Goal: Task Accomplishment & Management: Complete application form

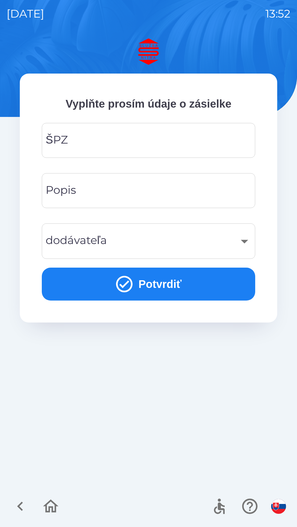
click at [69, 136] on input "ŠPZ" at bounding box center [148, 141] width 200 height 22
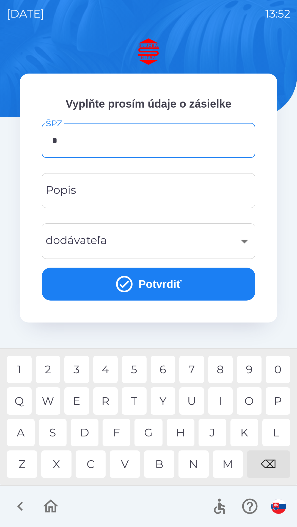
click at [192, 467] on div "N" at bounding box center [193, 464] width 30 height 27
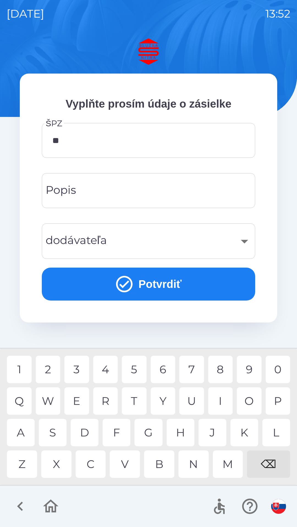
click at [107, 400] on div "R" at bounding box center [105, 400] width 25 height 27
click at [244, 432] on div "K" at bounding box center [244, 432] width 28 height 27
type input "*******"
click at [192, 368] on div "7" at bounding box center [191, 369] width 25 height 27
click at [66, 187] on div "Popis Popis" at bounding box center [148, 190] width 213 height 35
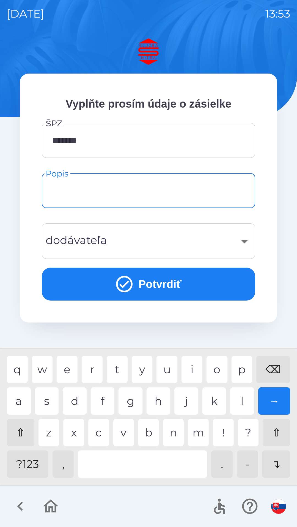
click at [243, 241] on div "​" at bounding box center [148, 241] width 200 height 22
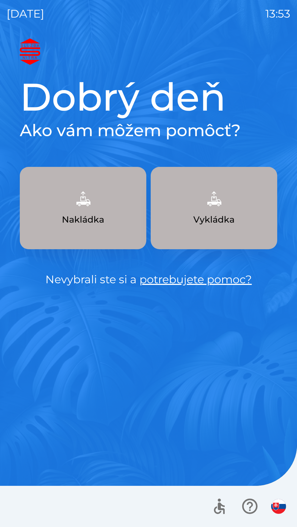
click at [88, 208] on img "button" at bounding box center [83, 199] width 24 height 24
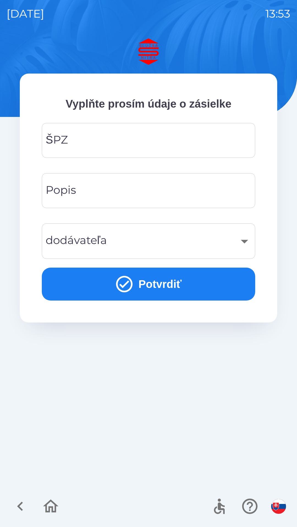
click at [61, 189] on div "Popis Popis" at bounding box center [148, 190] width 213 height 35
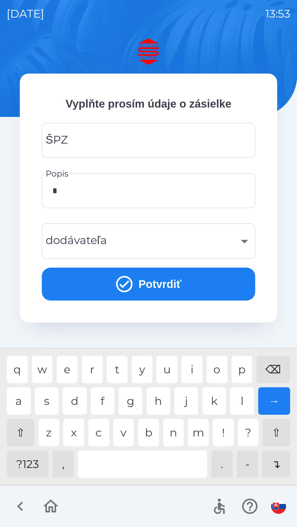
click at [24, 434] on div "⇧" at bounding box center [20, 432] width 27 height 27
click at [199, 431] on div "M" at bounding box center [198, 432] width 21 height 27
click at [20, 434] on div "⇧" at bounding box center [20, 432] width 27 height 27
click at [26, 434] on div "⇧" at bounding box center [20, 432] width 27 height 27
type input "*********"
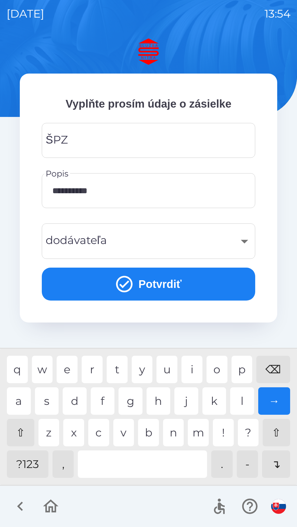
click at [110, 193] on input "*********" at bounding box center [148, 191] width 200 height 22
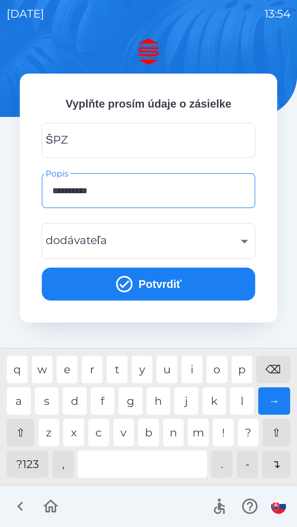
click at [115, 42] on img at bounding box center [148, 51] width 257 height 26
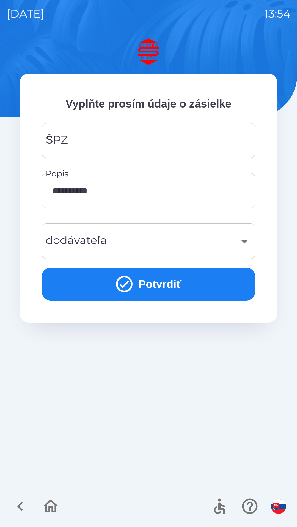
click at [26, 506] on icon "button" at bounding box center [20, 506] width 18 height 18
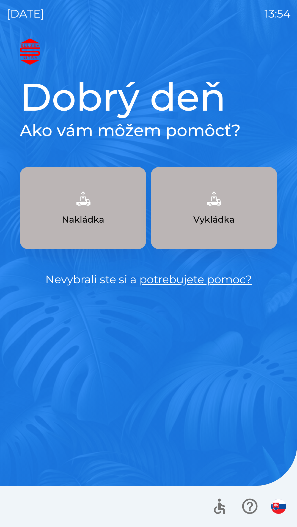
click at [67, 212] on button "Nakládka" at bounding box center [83, 208] width 126 height 82
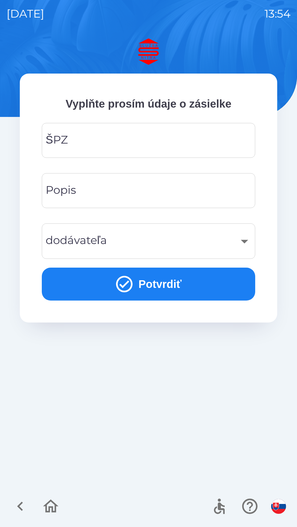
click at [67, 234] on div "​" at bounding box center [148, 241] width 200 height 22
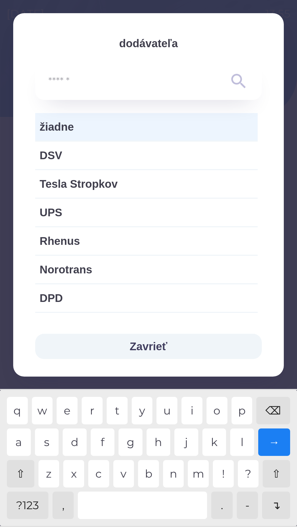
click at [138, 343] on button "Zavrieť" at bounding box center [148, 346] width 226 height 25
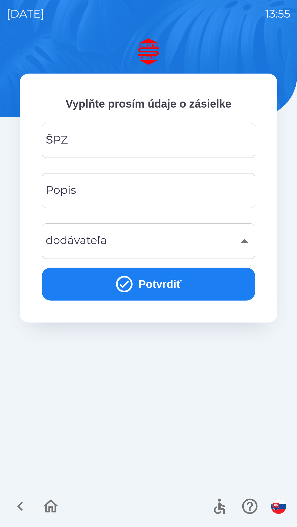
click at [19, 510] on icon "button" at bounding box center [20, 506] width 18 height 18
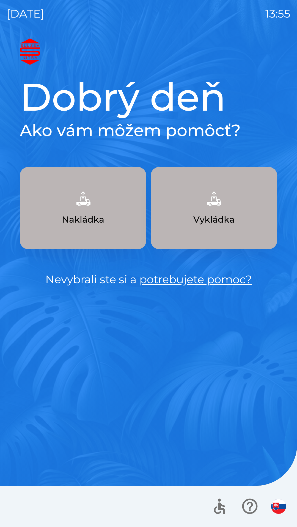
click at [197, 215] on p "Vykládka" at bounding box center [213, 219] width 41 height 13
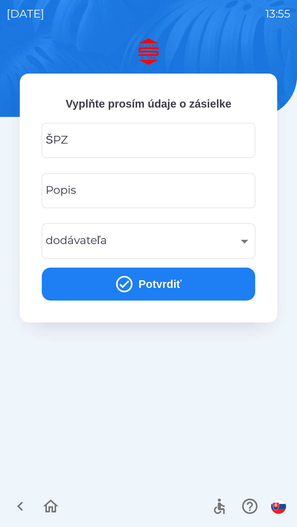
click at [69, 241] on div "​" at bounding box center [148, 241] width 200 height 22
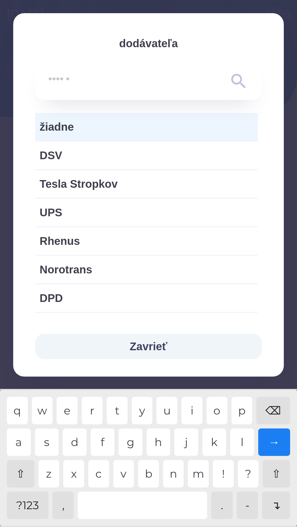
click at [141, 346] on button "Zavrieť" at bounding box center [148, 346] width 226 height 25
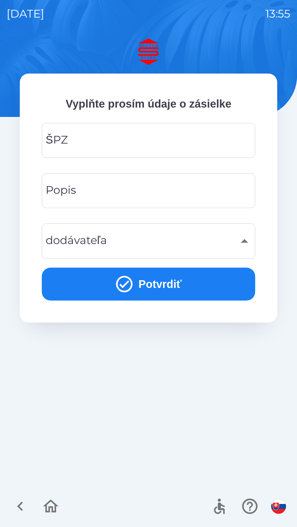
click at [19, 509] on icon "button" at bounding box center [20, 506] width 18 height 18
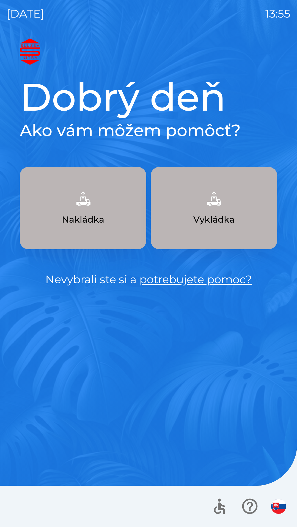
click at [81, 222] on p "Nakládka" at bounding box center [83, 219] width 42 height 13
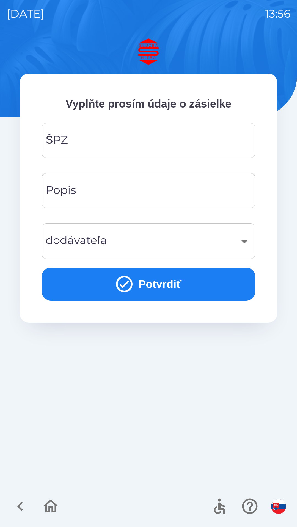
click at [96, 231] on div "​" at bounding box center [148, 241] width 200 height 22
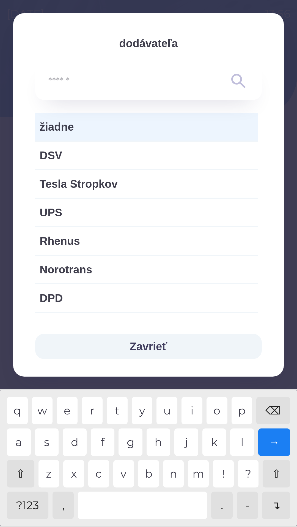
click at [143, 348] on button "Zavrieť" at bounding box center [148, 346] width 226 height 25
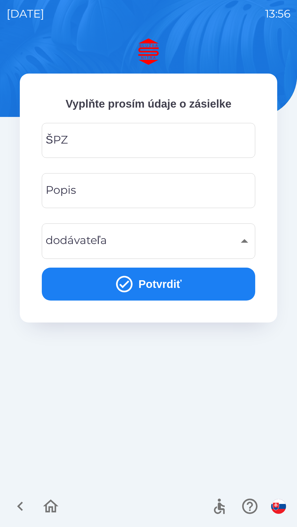
click at [18, 510] on icon "button" at bounding box center [20, 506] width 18 height 18
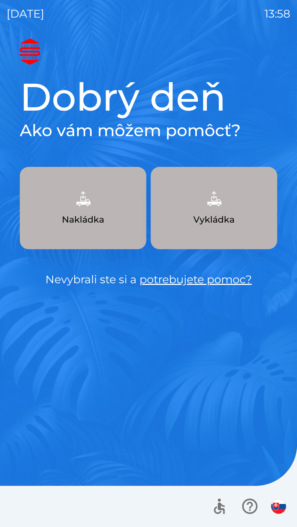
click at [69, 210] on button "Nakládka" at bounding box center [83, 208] width 126 height 82
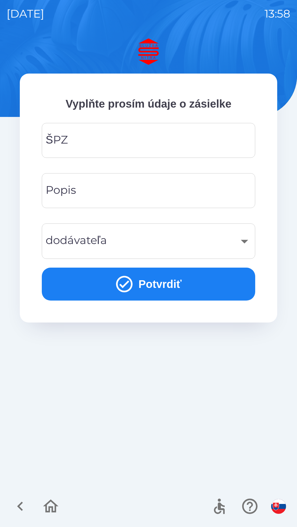
click at [65, 135] on div "ŠPZ ŠPZ" at bounding box center [148, 140] width 213 height 35
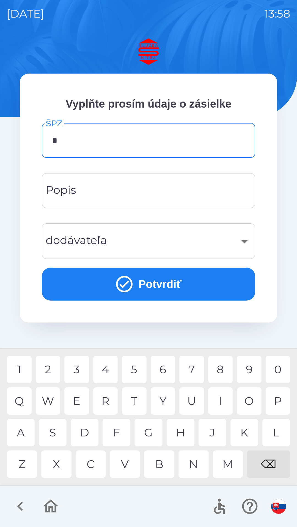
click at [192, 464] on div "N" at bounding box center [193, 464] width 30 height 27
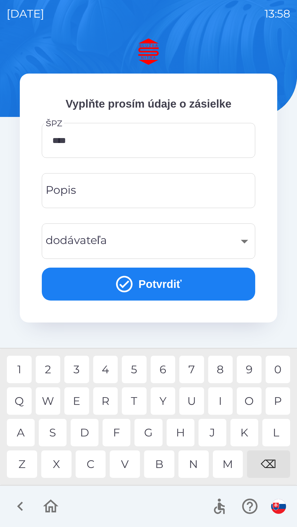
click at [188, 398] on div "U" at bounding box center [191, 400] width 25 height 27
type input "*******"
click at [190, 369] on div "7" at bounding box center [191, 369] width 25 height 27
click at [58, 191] on div "Popis Popis" at bounding box center [148, 190] width 213 height 35
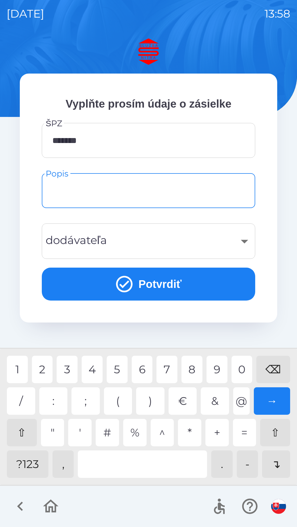
click at [27, 469] on div "?123" at bounding box center [27, 464] width 41 height 27
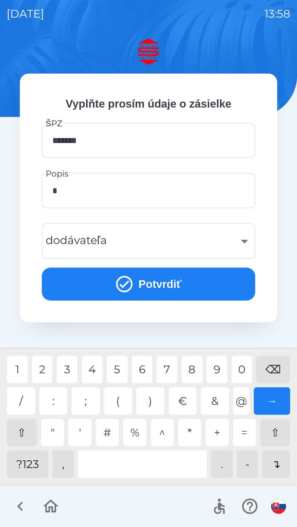
click at [17, 369] on div "1" at bounding box center [17, 369] width 21 height 27
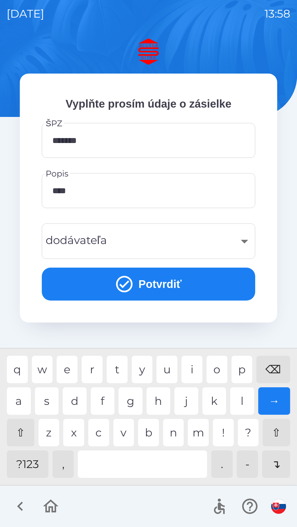
click at [22, 400] on div "a" at bounding box center [19, 400] width 24 height 27
click at [74, 242] on div "​" at bounding box center [148, 241] width 200 height 22
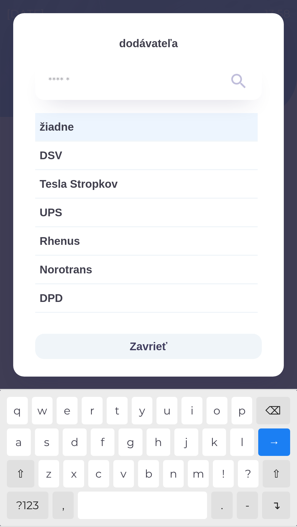
click at [61, 81] on input "text" at bounding box center [137, 81] width 178 height 15
click at [57, 129] on span "žiadne" at bounding box center [146, 127] width 213 height 16
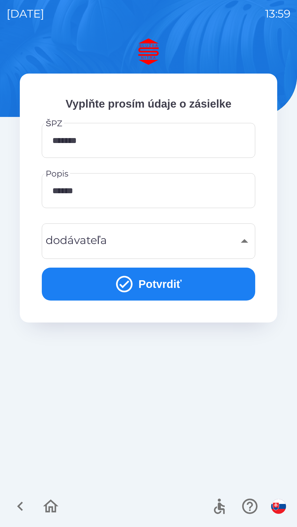
click at [88, 191] on input "*****" at bounding box center [148, 191] width 200 height 22
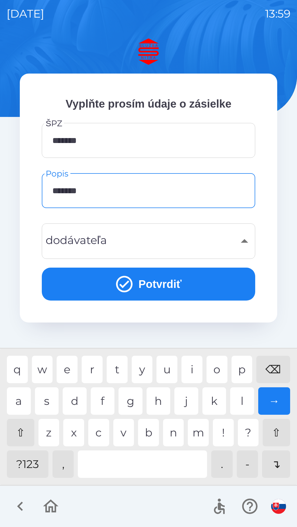
click at [177, 437] on div "n" at bounding box center [173, 432] width 21 height 27
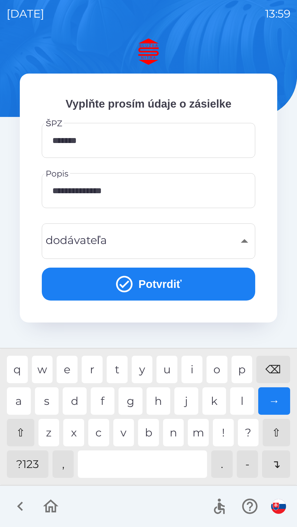
click at [51, 395] on div "s" at bounding box center [47, 400] width 24 height 27
click at [116, 369] on div "t" at bounding box center [117, 369] width 21 height 27
click at [220, 368] on div "o" at bounding box center [216, 369] width 21 height 27
click at [146, 457] on div at bounding box center [142, 464] width 129 height 27
click at [26, 404] on div "a" at bounding box center [19, 400] width 24 height 27
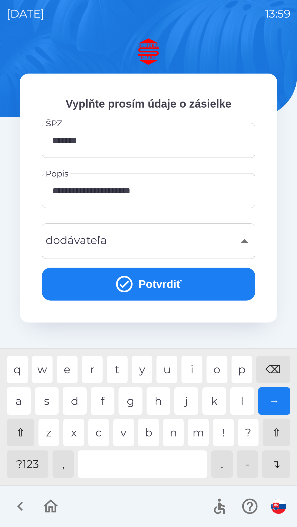
click at [128, 434] on div "v" at bounding box center [123, 432] width 21 height 27
click at [16, 406] on div "a" at bounding box center [19, 400] width 24 height 27
click at [160, 402] on div "h" at bounding box center [158, 400] width 24 height 27
type input "**********"
click at [134, 283] on button "Potvrdiť" at bounding box center [148, 284] width 213 height 33
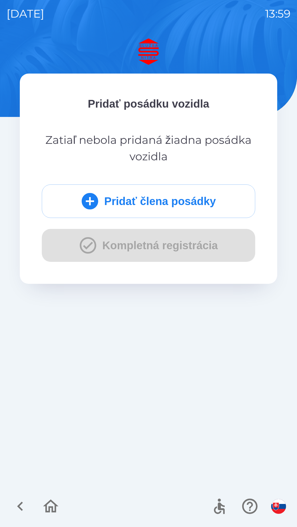
click at [117, 196] on button "Pridať člena posádky" at bounding box center [148, 201] width 213 height 33
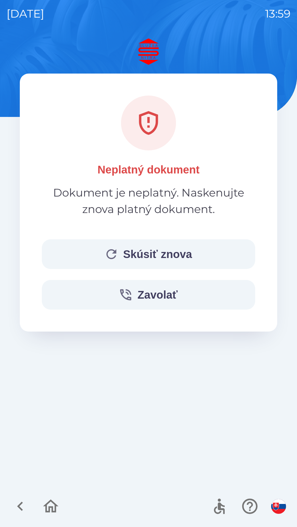
click at [139, 250] on button "Skúsiť znova" at bounding box center [148, 254] width 213 height 30
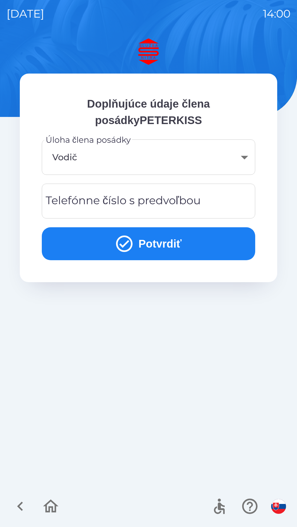
click at [88, 199] on div "Telefónne číslo s predvoľbou Telefónne číslo s predvoľbou" at bounding box center [148, 201] width 213 height 35
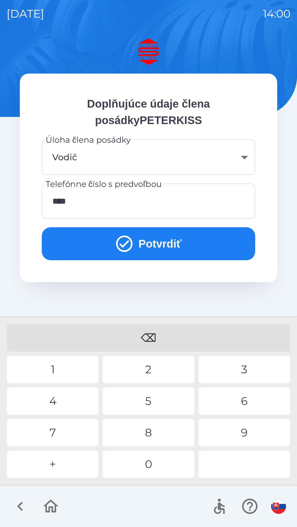
click at [60, 367] on div "1" at bounding box center [52, 369] width 91 height 27
click at [222, 427] on div "9" at bounding box center [243, 432] width 91 height 27
click at [54, 431] on div "7" at bounding box center [52, 432] width 91 height 27
click at [231, 432] on div "9" at bounding box center [243, 432] width 91 height 27
type input "**********"
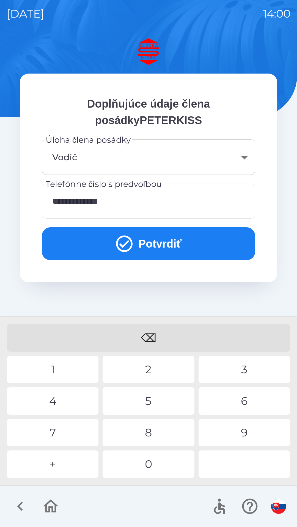
click at [191, 156] on body "**********" at bounding box center [148, 263] width 297 height 527
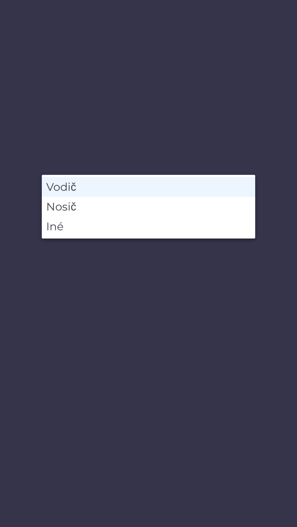
click at [60, 186] on li "Vodič" at bounding box center [148, 187] width 213 height 20
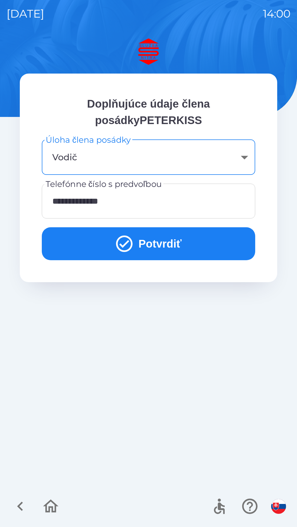
click at [131, 244] on icon "submit" at bounding box center [124, 244] width 16 height 16
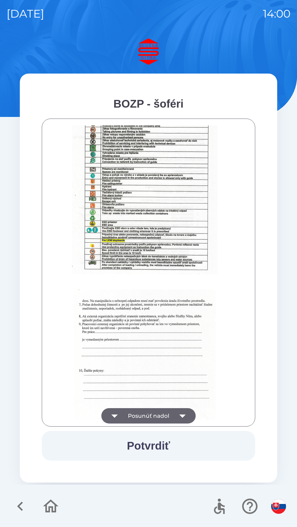
scroll to position [615, 0]
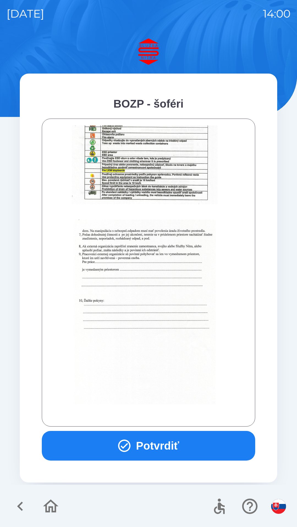
click at [125, 444] on icon "button" at bounding box center [124, 446] width 12 height 12
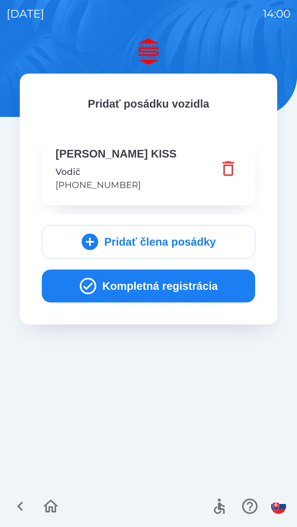
click at [133, 287] on button "Kompletná registrácia" at bounding box center [148, 286] width 213 height 33
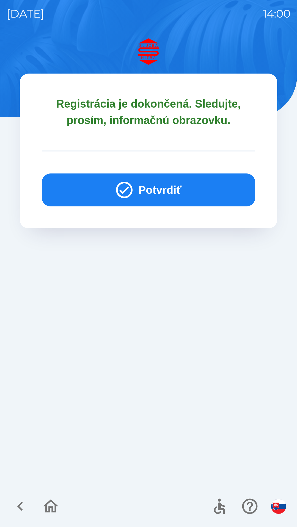
click at [135, 183] on button "Potvrdiť" at bounding box center [148, 190] width 213 height 33
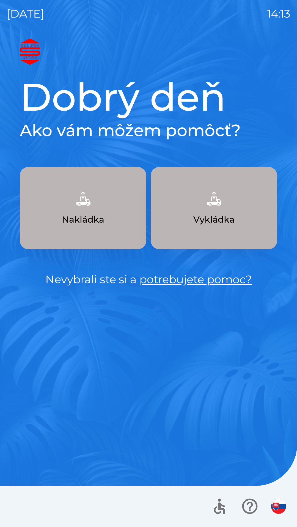
click at [207, 219] on p "Vykládka" at bounding box center [213, 219] width 41 height 13
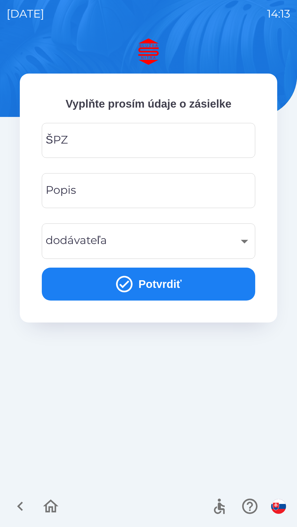
click at [130, 141] on input "ŠPZ" at bounding box center [148, 141] width 200 height 22
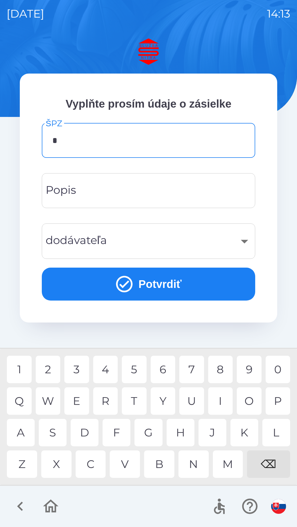
click at [26, 434] on div "A" at bounding box center [21, 432] width 28 height 27
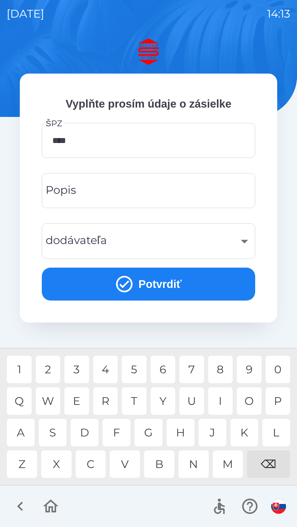
click at [223, 369] on div "8" at bounding box center [220, 369] width 25 height 27
click at [55, 431] on div "S" at bounding box center [53, 432] width 28 height 27
click at [228, 431] on div "A S D F G H J K L" at bounding box center [148, 432] width 283 height 27
type input "*******"
click at [132, 192] on input "Popis" at bounding box center [148, 191] width 200 height 22
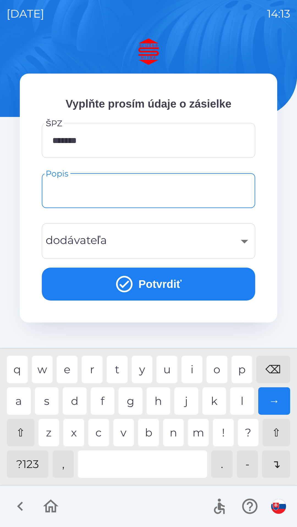
click at [242, 238] on div "​" at bounding box center [148, 241] width 200 height 22
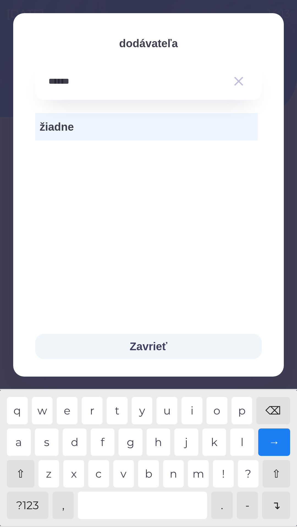
click at [138, 503] on div at bounding box center [142, 505] width 129 height 27
type input "**********"
click at [272, 445] on div "→" at bounding box center [274, 442] width 32 height 27
click at [153, 344] on button "Zavrieť" at bounding box center [148, 346] width 226 height 25
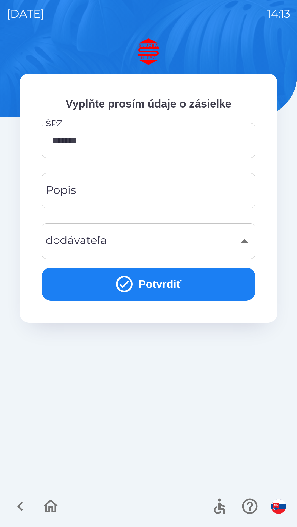
click at [160, 281] on button "Potvrdiť" at bounding box center [148, 284] width 213 height 33
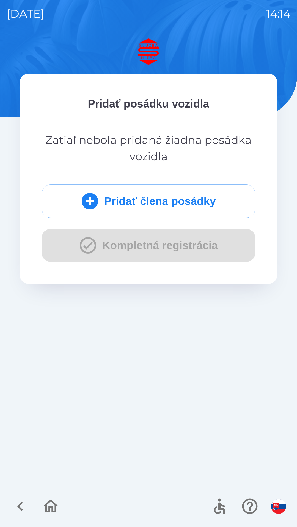
click at [149, 203] on button "Pridať člena posádky" at bounding box center [148, 201] width 213 height 33
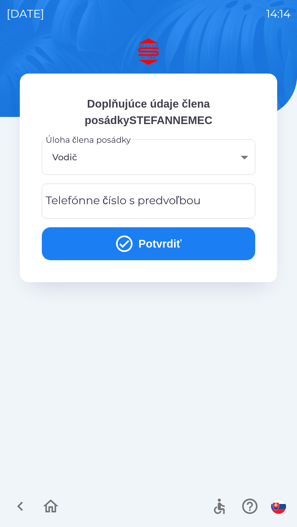
click at [157, 202] on div "Telefónne číslo s predvoľbou Telefónne číslo s predvoľbou" at bounding box center [148, 201] width 213 height 35
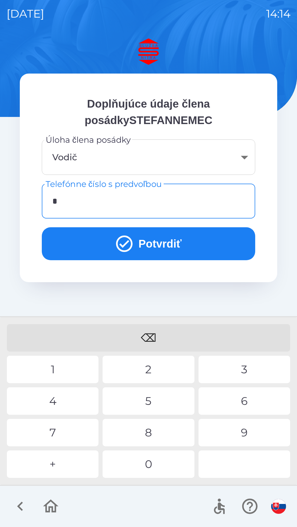
click at [148, 465] on div "0" at bounding box center [147, 464] width 91 height 27
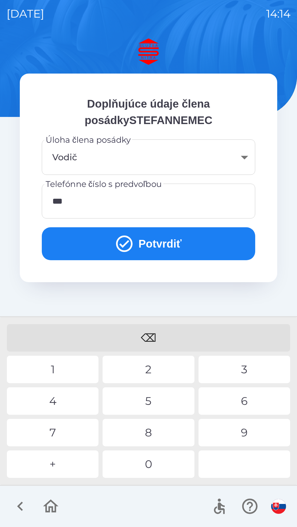
click at [65, 399] on div "4" at bounding box center [52, 400] width 91 height 27
click at [245, 434] on div "9" at bounding box center [243, 432] width 91 height 27
click at [149, 437] on div "8" at bounding box center [147, 432] width 91 height 27
click at [156, 369] on div "2" at bounding box center [147, 369] width 91 height 27
click at [149, 434] on div "8" at bounding box center [147, 432] width 91 height 27
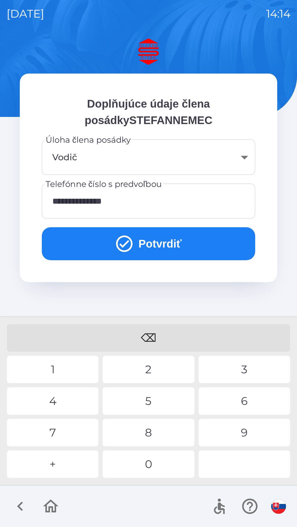
click at [152, 398] on div "5" at bounding box center [147, 400] width 91 height 27
click at [158, 236] on button "Potvrdiť" at bounding box center [148, 243] width 213 height 33
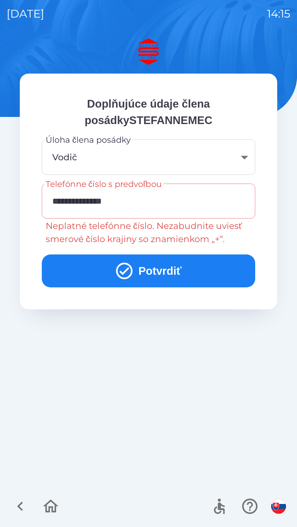
click at [65, 198] on input "**********" at bounding box center [148, 201] width 200 height 22
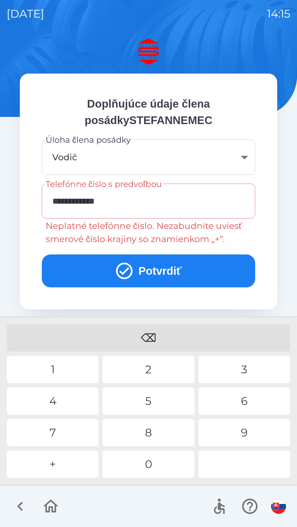
click at [62, 199] on input "**********" at bounding box center [148, 201] width 200 height 22
click at [146, 341] on div "⌫" at bounding box center [148, 337] width 283 height 27
click at [57, 463] on div "+" at bounding box center [52, 464] width 91 height 27
click at [115, 202] on input "**********" at bounding box center [148, 201] width 200 height 22
type input "**********"
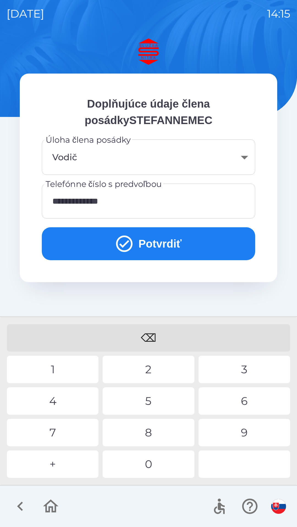
click at [157, 241] on button "Potvrdiť" at bounding box center [148, 243] width 213 height 33
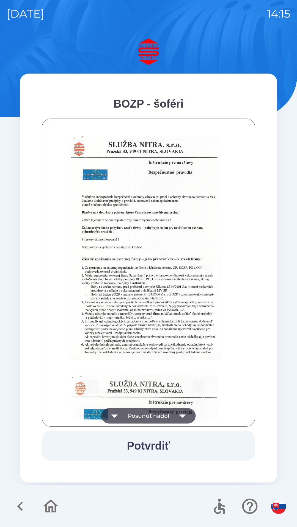
click at [183, 412] on icon "button" at bounding box center [182, 415] width 15 height 15
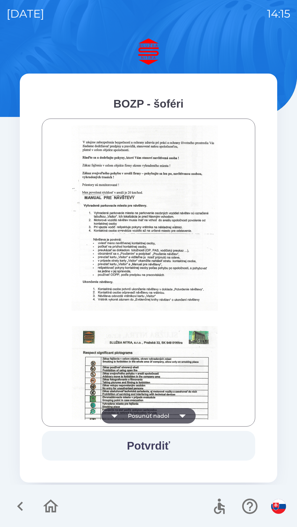
click at [183, 415] on icon "button" at bounding box center [182, 416] width 6 height 3
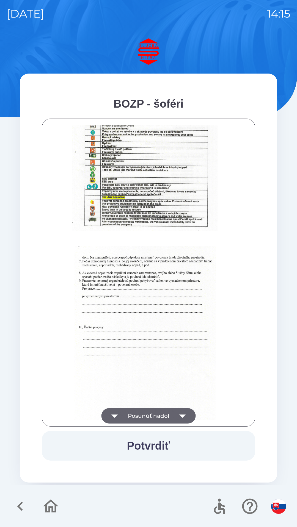
click at [181, 416] on icon "button" at bounding box center [182, 416] width 6 height 3
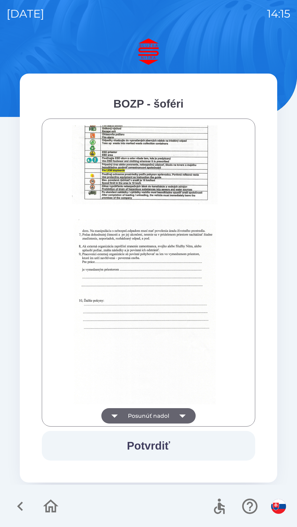
click at [178, 418] on div at bounding box center [148, 272] width 199 height 294
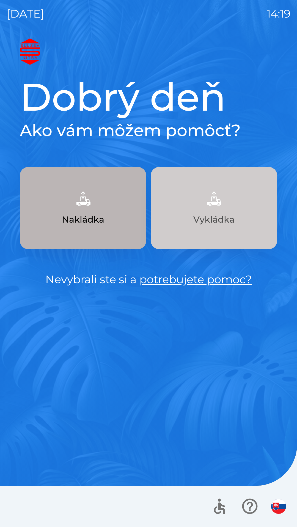
click at [216, 214] on p "Vykládka" at bounding box center [213, 219] width 41 height 13
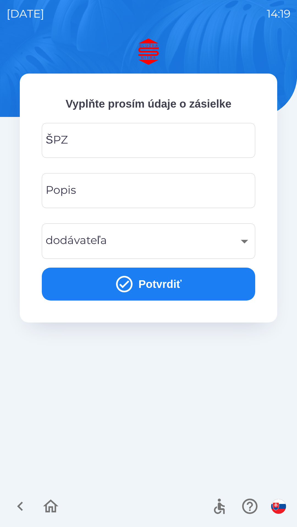
click at [111, 147] on input "ŠPZ" at bounding box center [148, 141] width 200 height 22
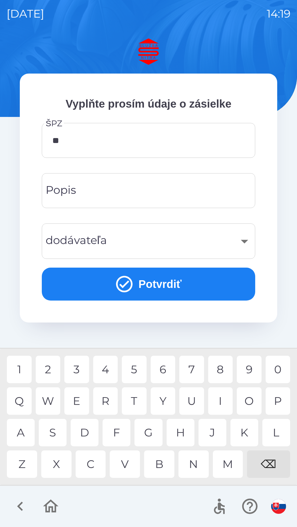
click at [110, 404] on div "R" at bounding box center [105, 400] width 25 height 27
click at [86, 431] on div "D" at bounding box center [85, 432] width 28 height 27
type input "*******"
click at [105, 189] on input "Popis" at bounding box center [148, 191] width 200 height 22
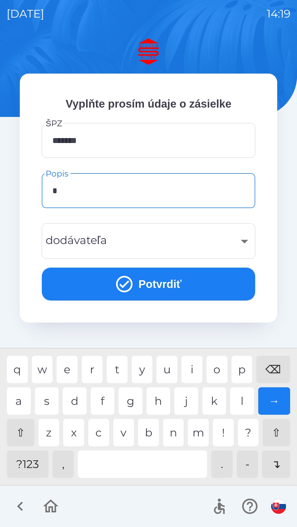
click at [243, 371] on div "p" at bounding box center [241, 369] width 21 height 27
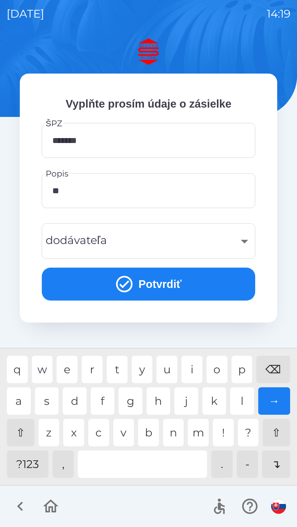
click at [97, 360] on div "r" at bounding box center [92, 369] width 21 height 27
click at [85, 398] on div "d" at bounding box center [75, 400] width 24 height 27
click at [69, 369] on div "e" at bounding box center [67, 369] width 21 height 27
click at [242, 369] on div "p" at bounding box center [241, 369] width 21 height 27
type input "**********"
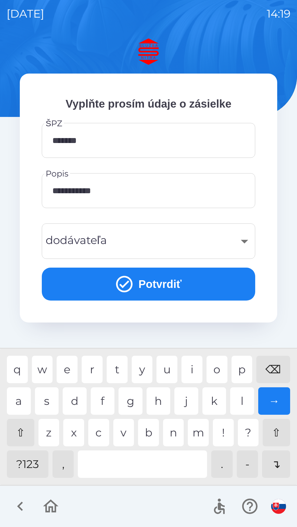
click at [242, 400] on div "l" at bounding box center [242, 400] width 24 height 27
click at [132, 245] on div "​" at bounding box center [148, 241] width 200 height 22
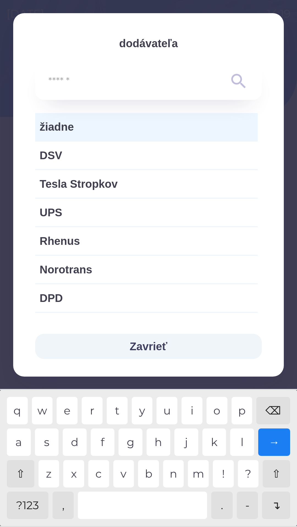
click at [77, 84] on input "text" at bounding box center [137, 81] width 178 height 15
click at [94, 130] on span "žiadne" at bounding box center [146, 127] width 213 height 16
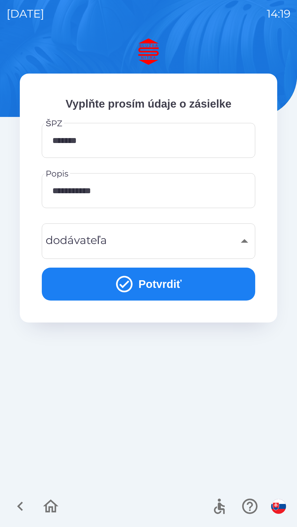
click at [115, 244] on div "​" at bounding box center [148, 241] width 200 height 22
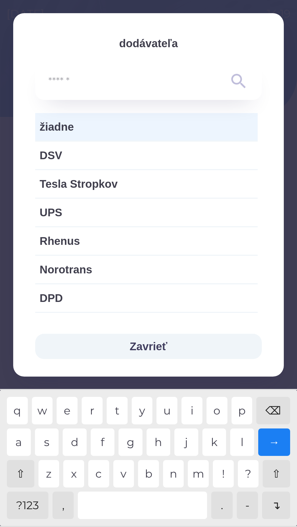
click at [105, 82] on input "text" at bounding box center [137, 81] width 178 height 15
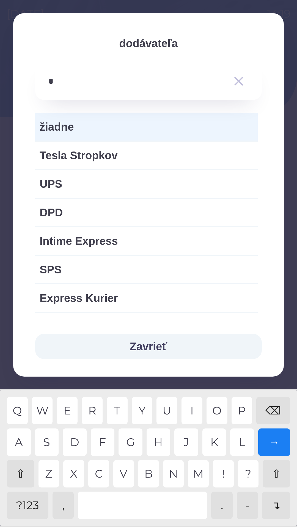
click at [242, 407] on div "P" at bounding box center [241, 410] width 21 height 27
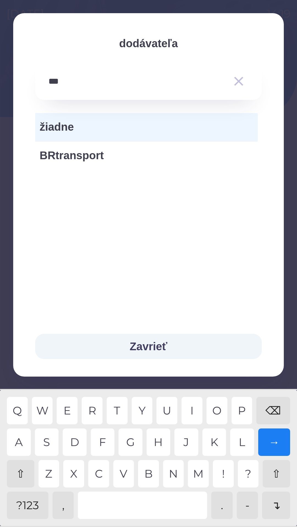
click at [90, 404] on div "R" at bounding box center [92, 410] width 21 height 27
click at [48, 438] on div "S" at bounding box center [47, 442] width 24 height 27
type input "******"
click at [153, 341] on button "Zavrieť" at bounding box center [148, 346] width 226 height 25
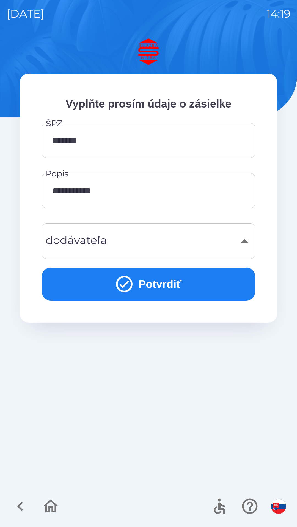
click at [157, 279] on button "Potvrdiť" at bounding box center [148, 284] width 213 height 33
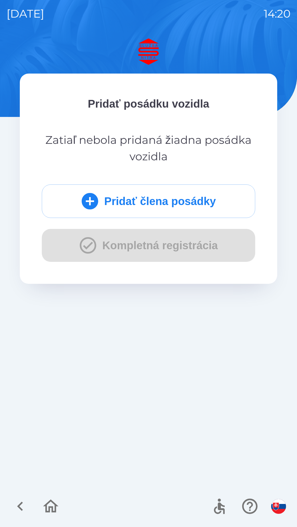
click at [138, 248] on div "Pridať člena posádky Kompletná registrácia" at bounding box center [148, 223] width 213 height 77
click at [89, 247] on div "Pridať člena posádky Kompletná registrácia" at bounding box center [148, 223] width 213 height 77
click at [87, 242] on div "Pridať člena posádky Kompletná registrácia" at bounding box center [148, 223] width 213 height 77
click at [85, 239] on div "Pridať člena posádky Kompletná registrácia" at bounding box center [148, 223] width 213 height 77
click at [84, 249] on div "Pridať člena posádky Kompletná registrácia" at bounding box center [148, 223] width 213 height 77
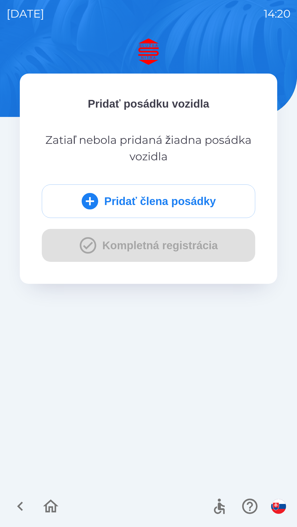
click at [85, 252] on div "Pridať člena posádky Kompletná registrácia" at bounding box center [148, 223] width 213 height 77
click at [83, 247] on div "Pridať člena posádky Kompletná registrácia" at bounding box center [148, 223] width 213 height 77
click at [82, 249] on div "Pridať člena posádky Kompletná registrácia" at bounding box center [148, 223] width 213 height 77
click at [90, 247] on div "Pridať člena posádky Kompletná registrácia" at bounding box center [148, 223] width 213 height 77
click at [93, 247] on div "Pridať člena posádky Kompletná registrácia" at bounding box center [148, 223] width 213 height 77
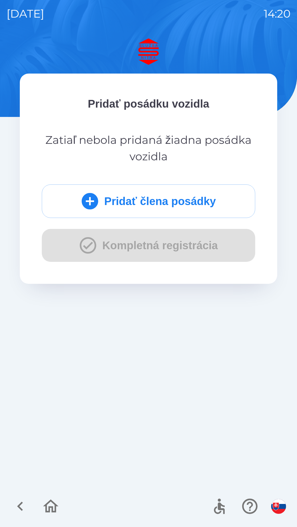
click at [91, 248] on div "Pridať člena posádky Kompletná registrácia" at bounding box center [148, 223] width 213 height 77
click at [23, 504] on icon "button" at bounding box center [20, 506] width 18 height 18
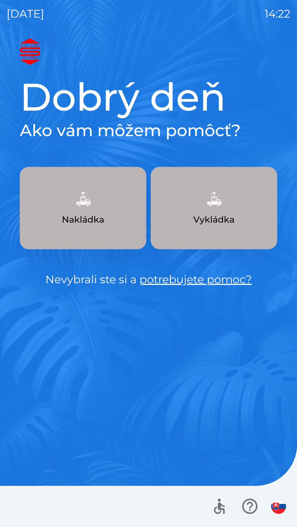
click at [214, 208] on img "button" at bounding box center [214, 199] width 24 height 24
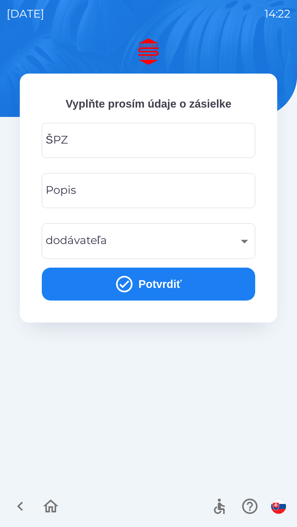
click at [109, 145] on input "ŠPZ" at bounding box center [148, 141] width 200 height 22
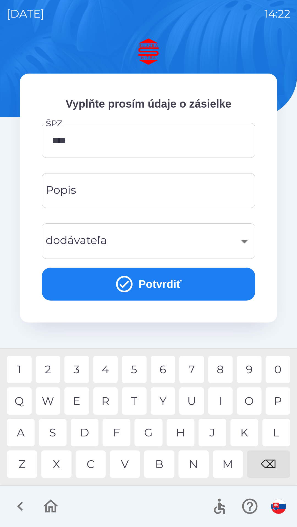
click at [78, 370] on div "3" at bounding box center [76, 369] width 25 height 27
click at [273, 371] on div "0" at bounding box center [277, 369] width 25 height 27
type input "*******"
click at [273, 435] on div "L" at bounding box center [276, 432] width 28 height 27
click at [103, 186] on input "Popis" at bounding box center [148, 191] width 200 height 22
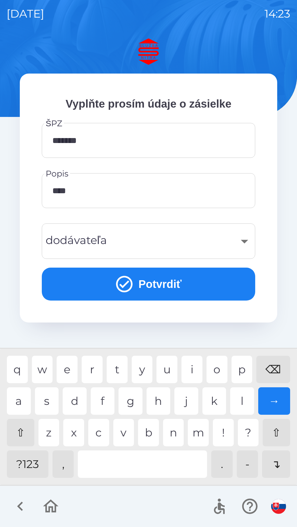
click at [49, 432] on div "z" at bounding box center [48, 432] width 21 height 27
click at [77, 397] on div "d" at bounding box center [75, 400] width 24 height 27
click at [174, 434] on div "n" at bounding box center [173, 432] width 21 height 27
click at [70, 370] on div "e" at bounding box center [67, 369] width 21 height 27
click at [131, 462] on div at bounding box center [142, 464] width 129 height 27
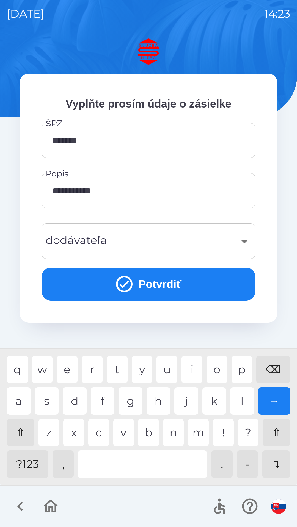
click at [245, 401] on div "l" at bounding box center [242, 400] width 24 height 27
type input "**********"
click at [143, 368] on div "y" at bounding box center [142, 369] width 21 height 27
click at [246, 242] on div "​" at bounding box center [148, 241] width 200 height 22
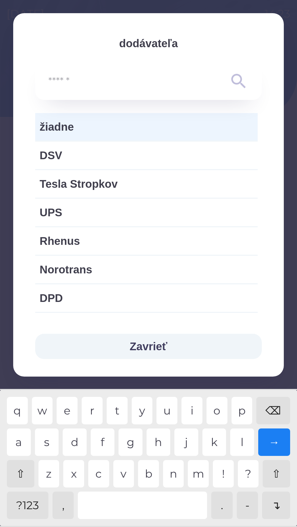
click at [93, 79] on input "text" at bounding box center [137, 81] width 178 height 15
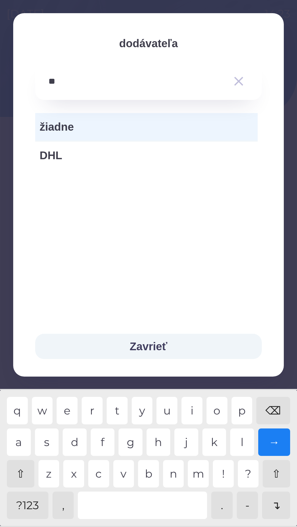
type input "***"
click at [271, 377] on div "Zavrieť" at bounding box center [148, 346] width 270 height 60
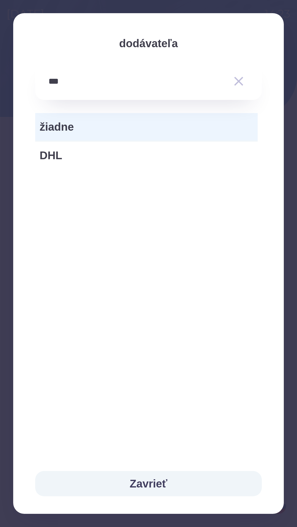
click at [146, 479] on button "Zavrieť" at bounding box center [148, 483] width 226 height 25
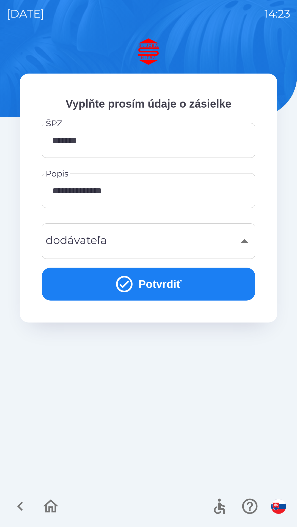
click at [129, 277] on icon "submit" at bounding box center [124, 284] width 20 height 20
